Goal: Task Accomplishment & Management: Use online tool/utility

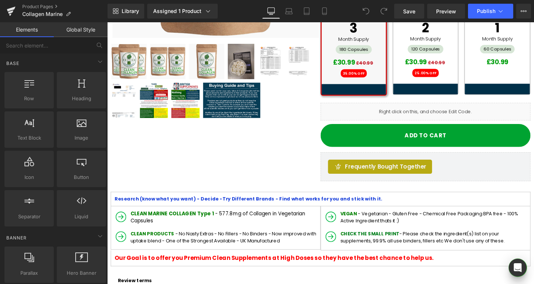
scroll to position [296, 0]
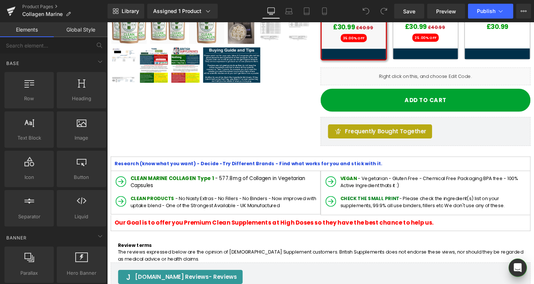
click at [362, 184] on span "- Vegetarian - Gluten Free - Chemical Free Packaging BPA free - 100% Active Ing…" at bounding box center [445, 190] width 187 height 14
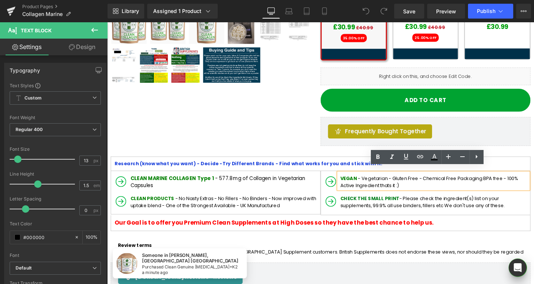
click at [350, 180] on div "VEGAN - Vegetarian - Gluten Free - Chemical Free Packaging BPA free - 100% Acti…" at bounding box center [450, 188] width 200 height 17
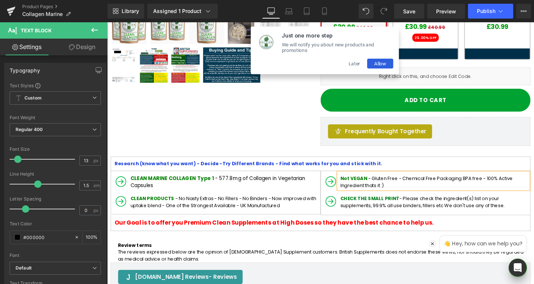
click at [367, 69] on button "Later" at bounding box center [366, 65] width 27 height 10
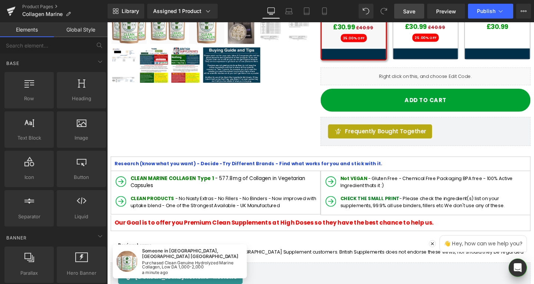
click at [411, 9] on span "Save" at bounding box center [409, 11] width 12 height 8
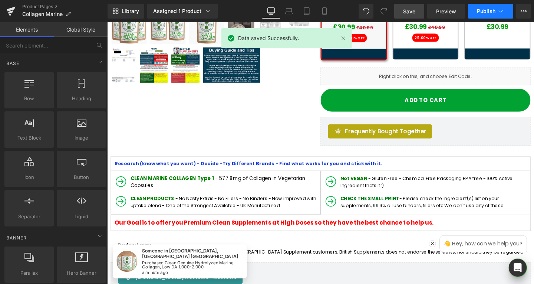
click at [483, 11] on span "Publish" at bounding box center [486, 11] width 19 height 6
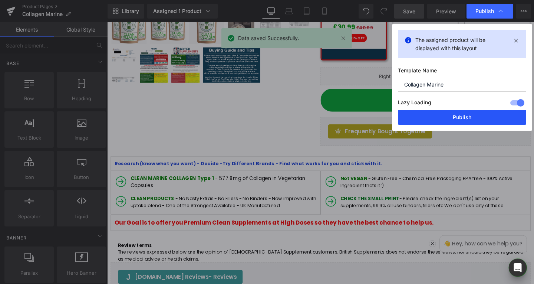
click at [455, 113] on button "Publish" at bounding box center [462, 117] width 128 height 15
